Goal: Find specific page/section

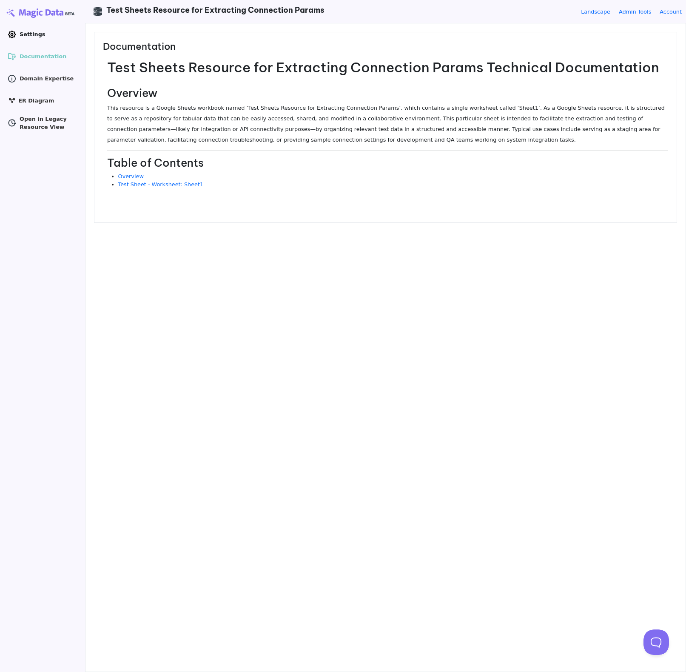
click at [37, 40] on link ".cls-1 { clip-path: url(#clippath); } .cls-2 { fill: none; } .cls-2, .cls-3 { s…" at bounding box center [42, 35] width 77 height 14
